Goal: Use online tool/utility: Utilize a website feature to perform a specific function

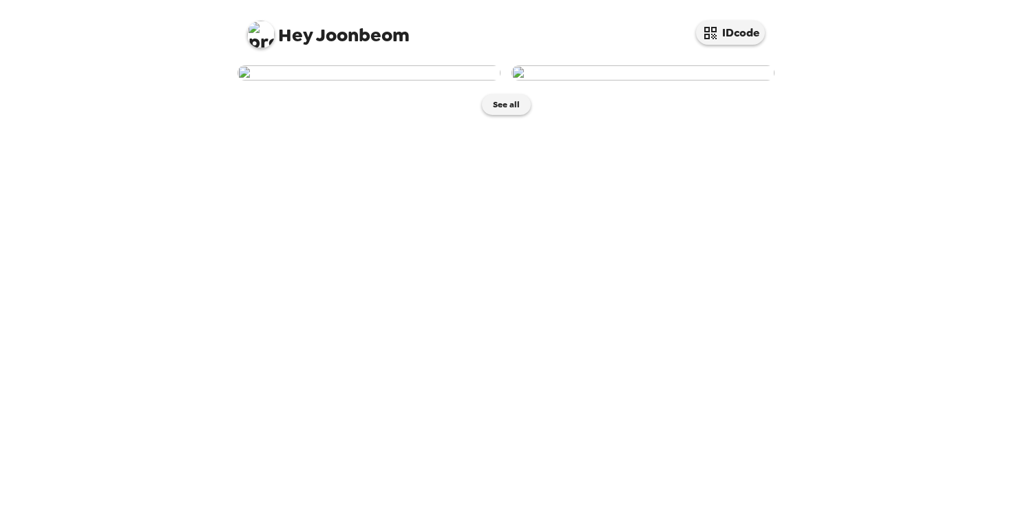
click at [374, 81] on img at bounding box center [368, 72] width 263 height 15
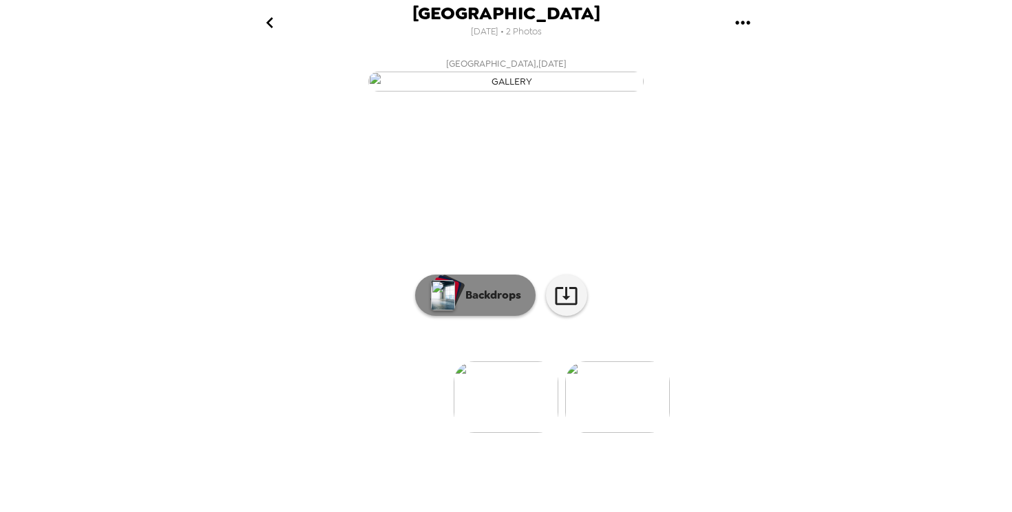
click at [486, 303] on p "Backdrops" at bounding box center [489, 295] width 63 height 17
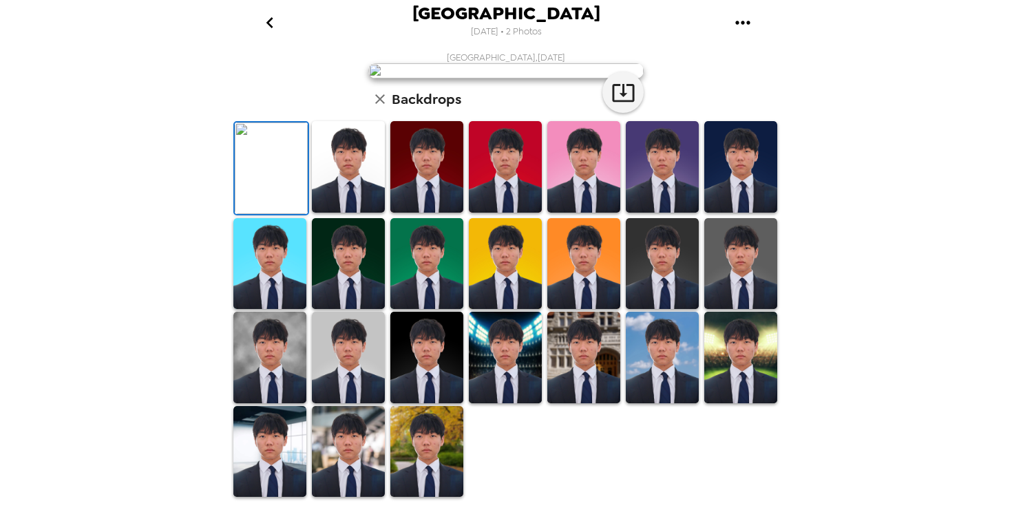
scroll to position [294, 0]
click at [515, 393] on img at bounding box center [505, 358] width 73 height 92
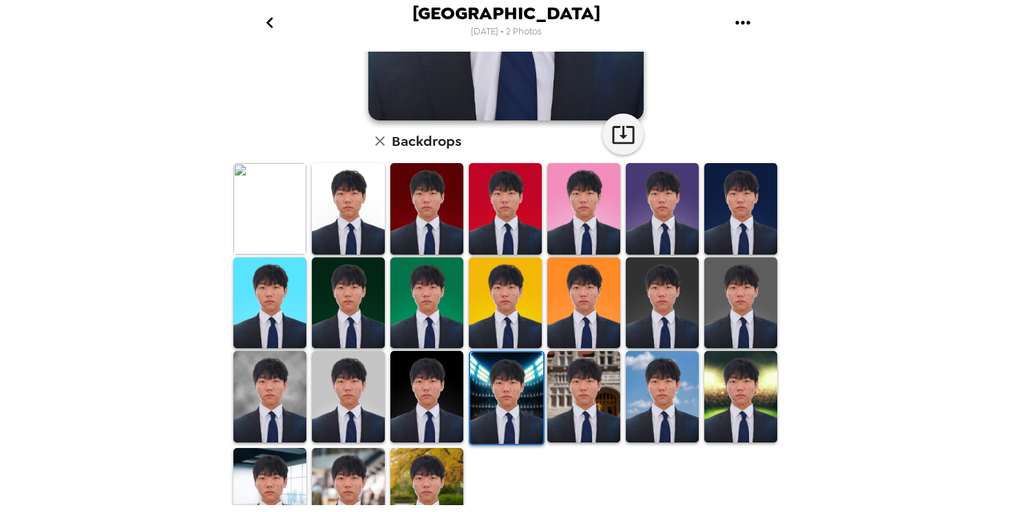
scroll to position [323, 0]
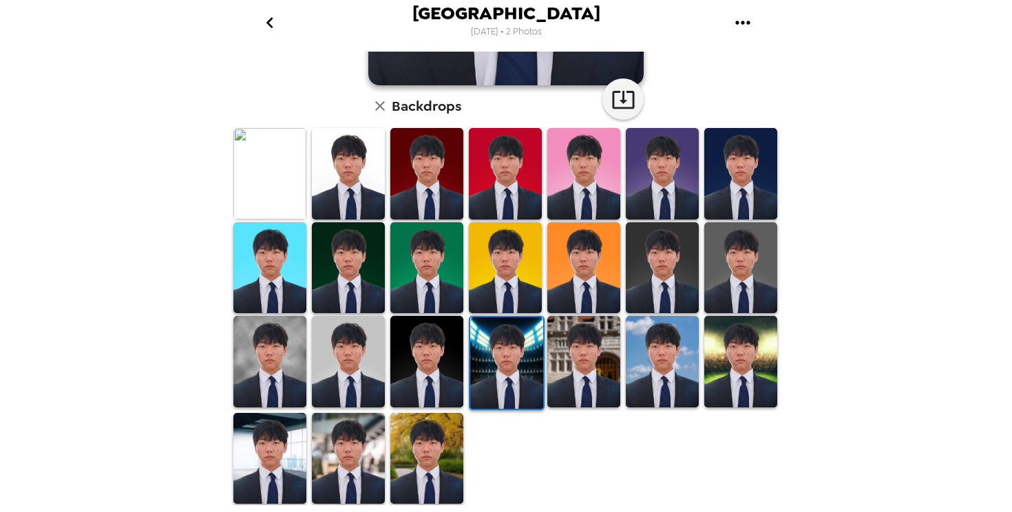
click at [675, 396] on img at bounding box center [662, 362] width 73 height 92
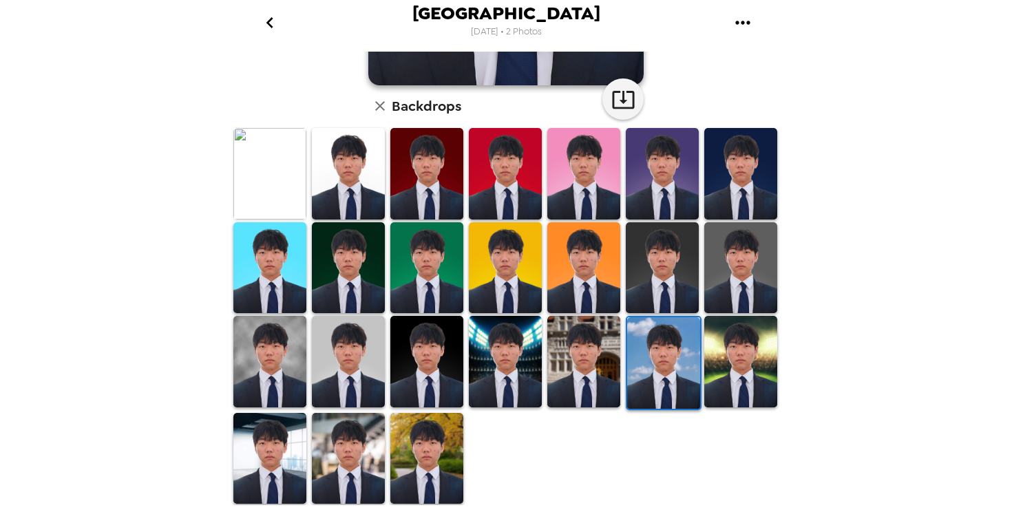
click at [329, 447] on img at bounding box center [348, 459] width 73 height 92
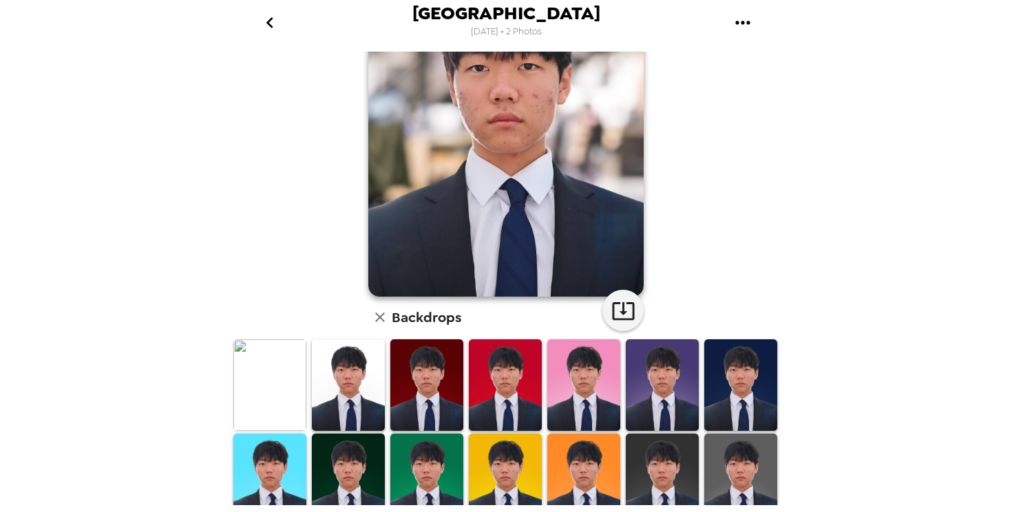
scroll to position [114, 0]
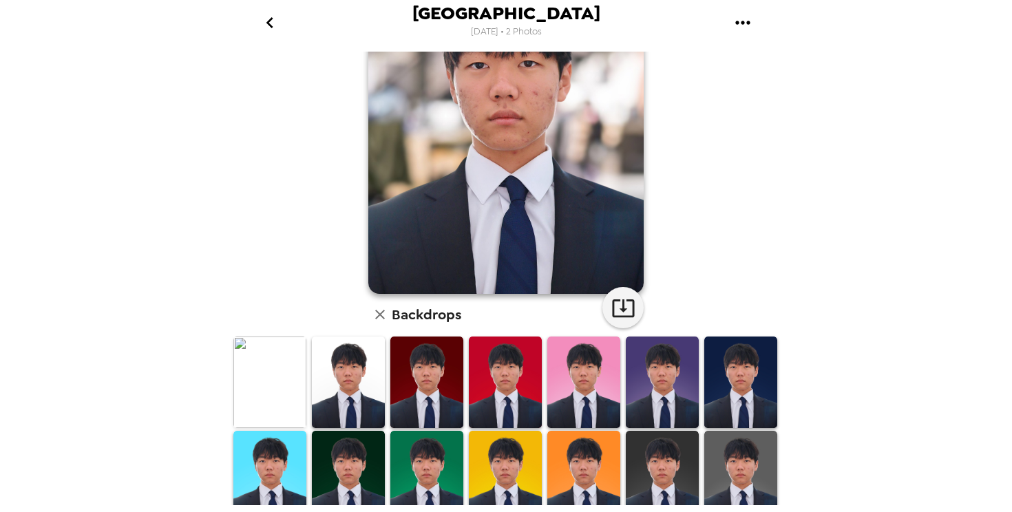
click at [657, 447] on img at bounding box center [662, 477] width 73 height 92
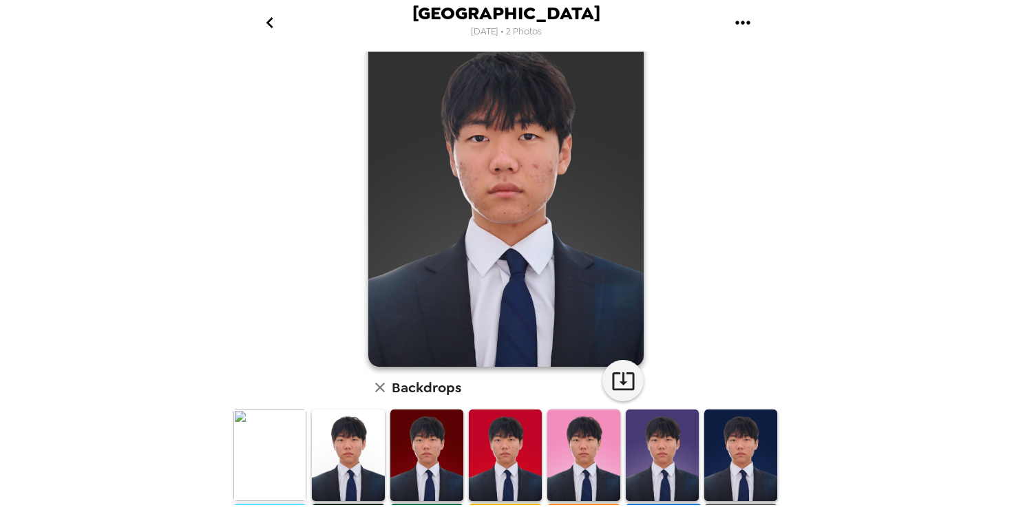
scroll to position [50, 0]
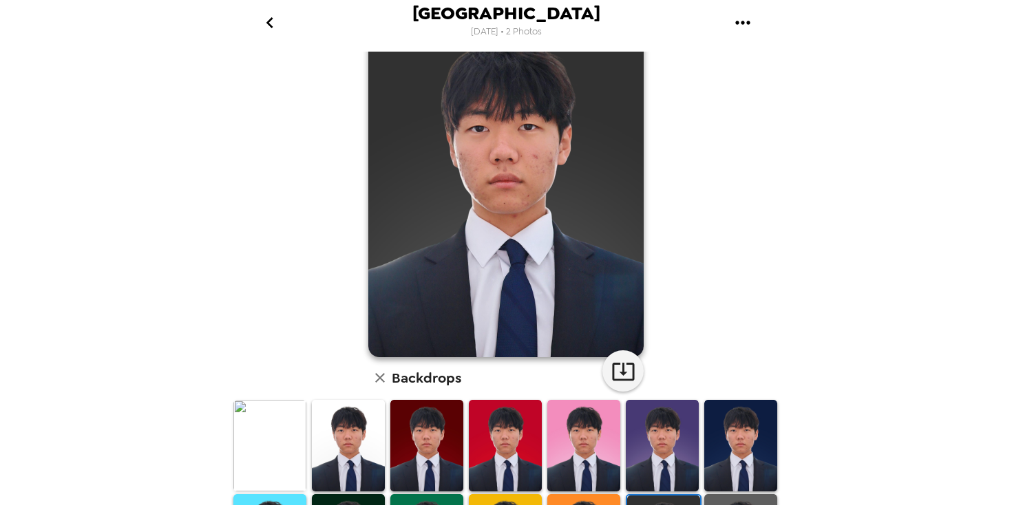
click at [261, 444] on img at bounding box center [269, 446] width 73 height 92
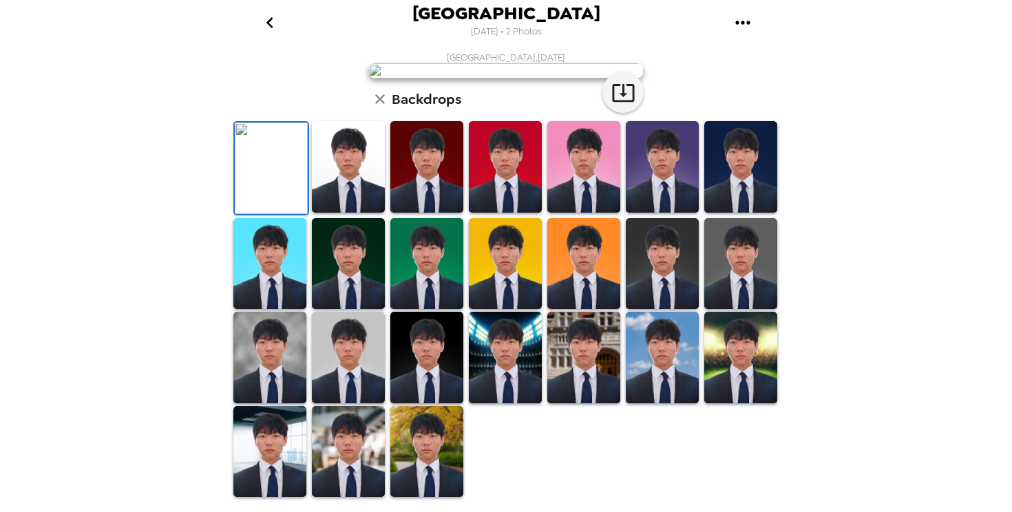
click at [346, 213] on img at bounding box center [348, 167] width 73 height 92
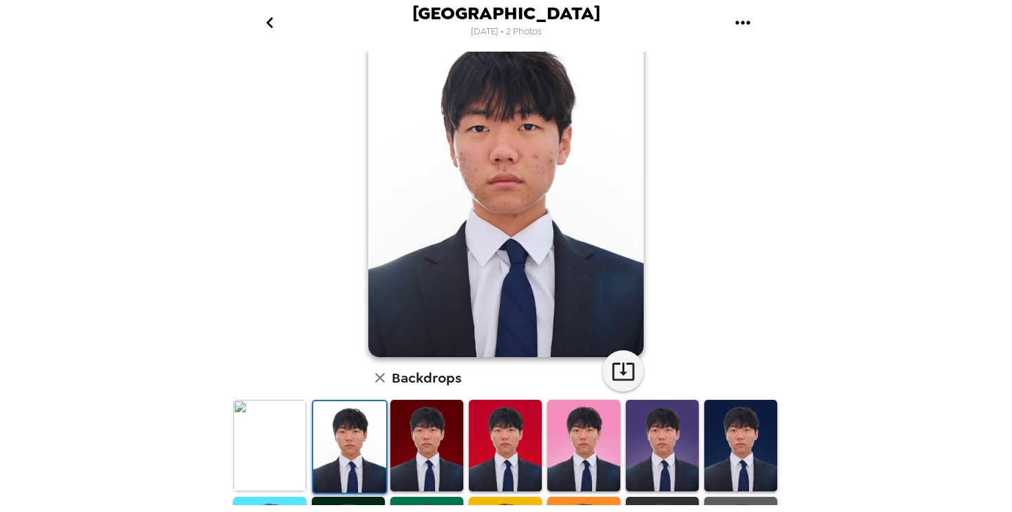
scroll to position [0, 0]
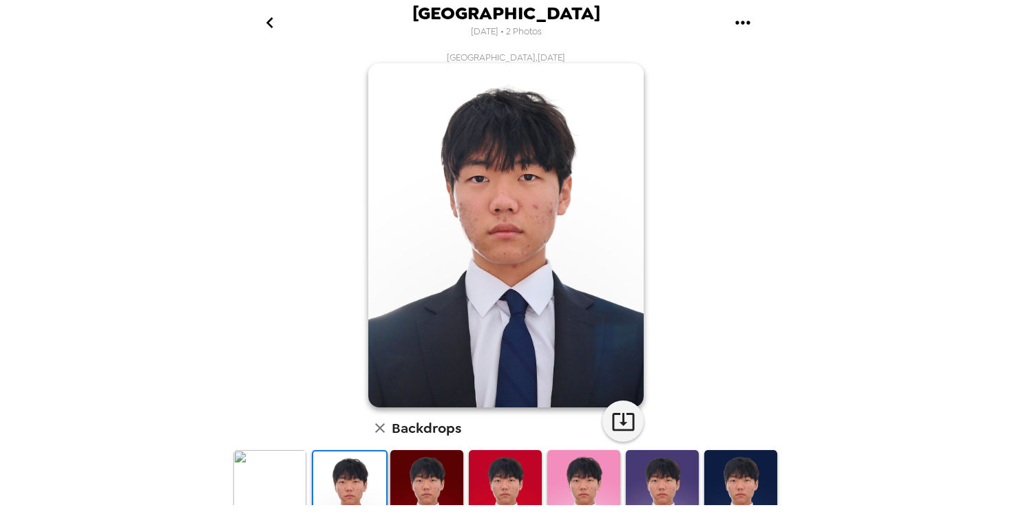
click at [249, 468] on img at bounding box center [269, 496] width 73 height 92
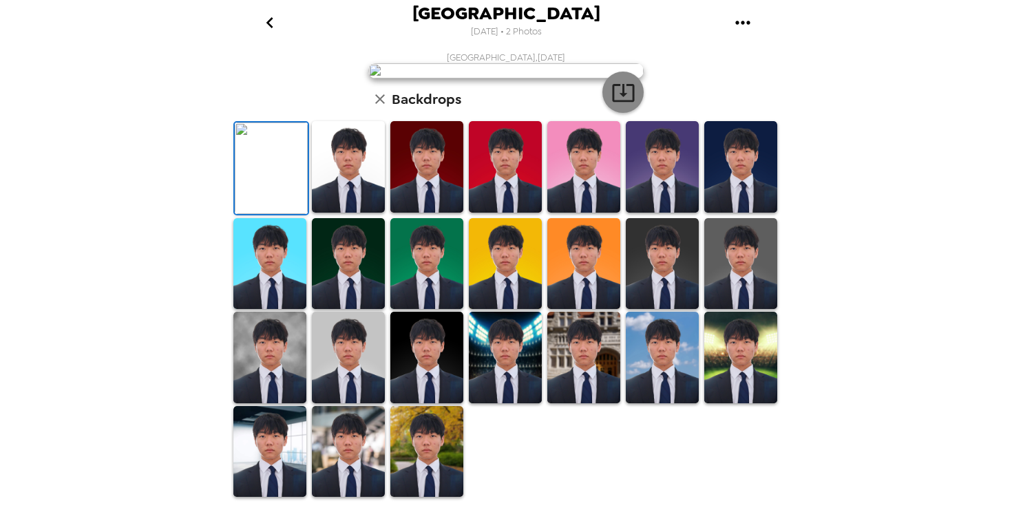
click at [614, 105] on icon "button" at bounding box center [623, 93] width 24 height 24
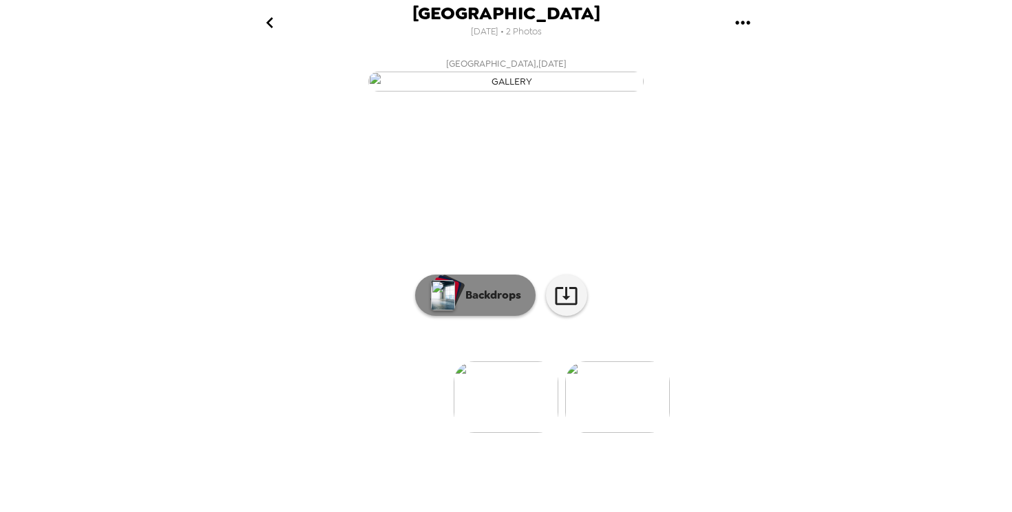
click at [485, 303] on p "Backdrops" at bounding box center [489, 295] width 63 height 17
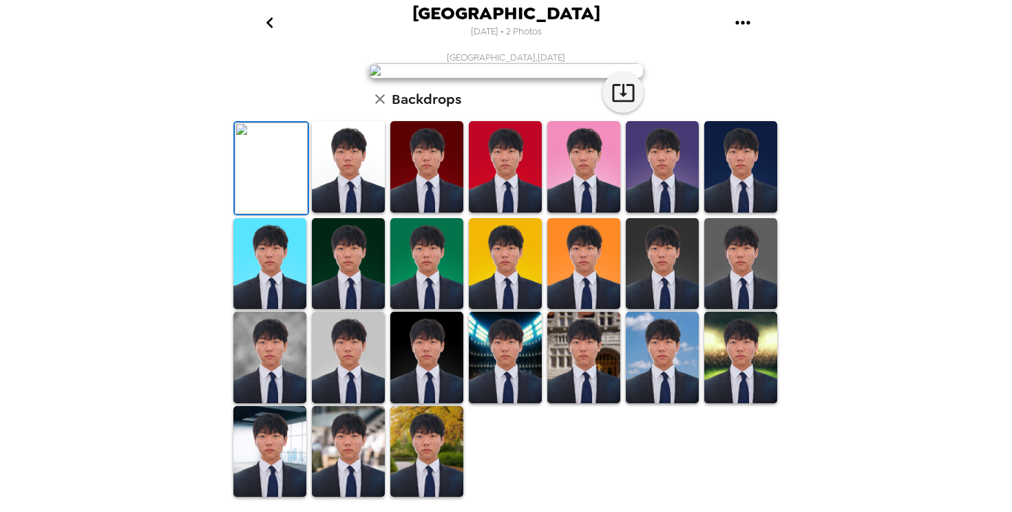
scroll to position [82, 0]
click at [316, 213] on img at bounding box center [348, 167] width 73 height 92
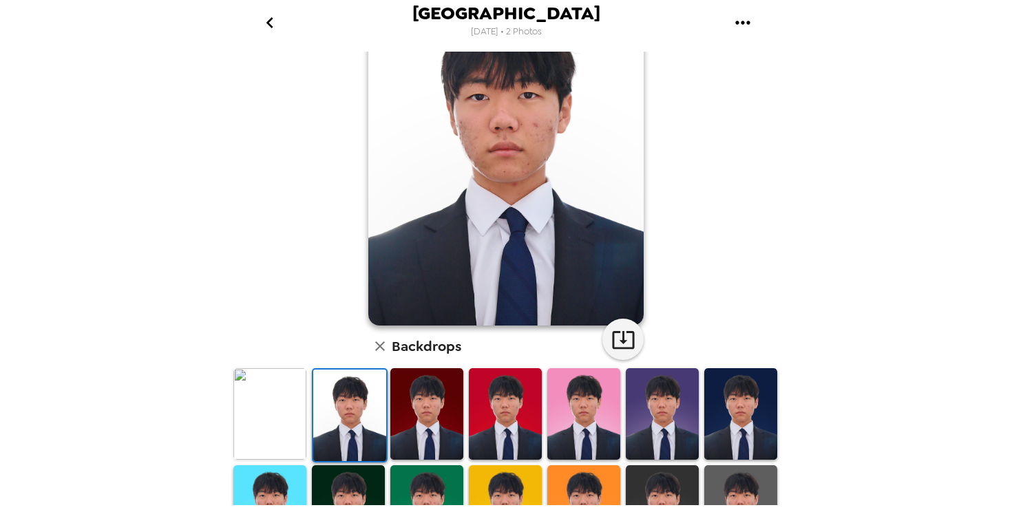
click at [348, 394] on img at bounding box center [349, 416] width 73 height 92
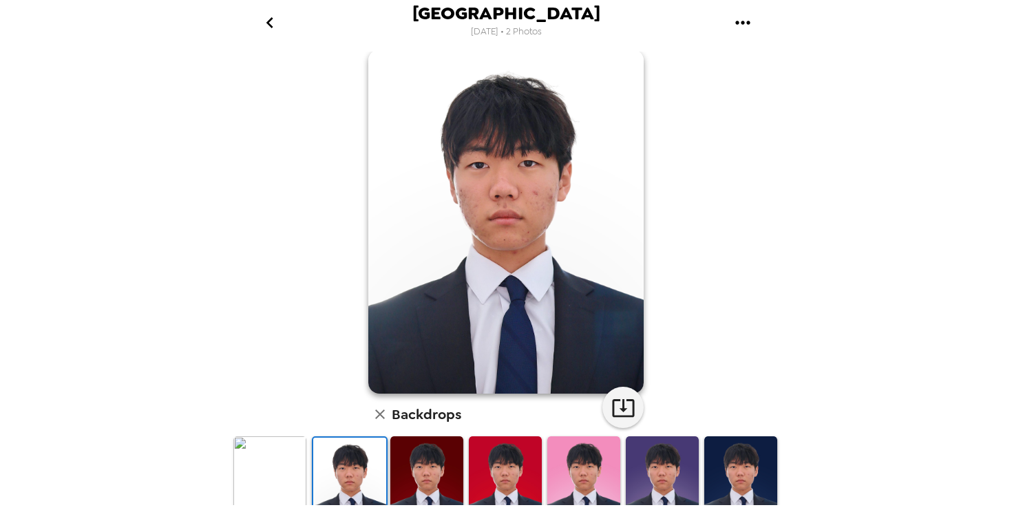
scroll to position [0, 0]
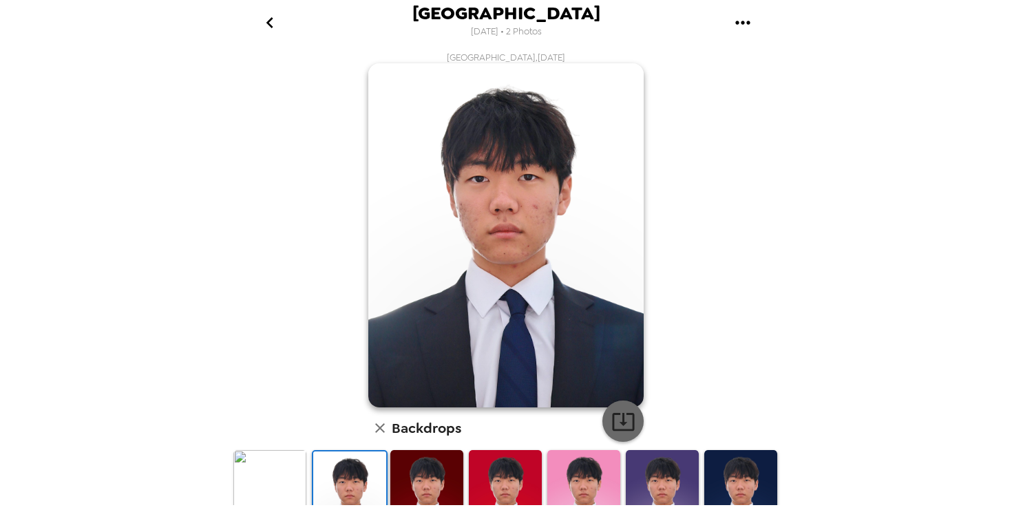
click at [629, 432] on icon "button" at bounding box center [623, 421] width 24 height 24
